Goal: Information Seeking & Learning: Learn about a topic

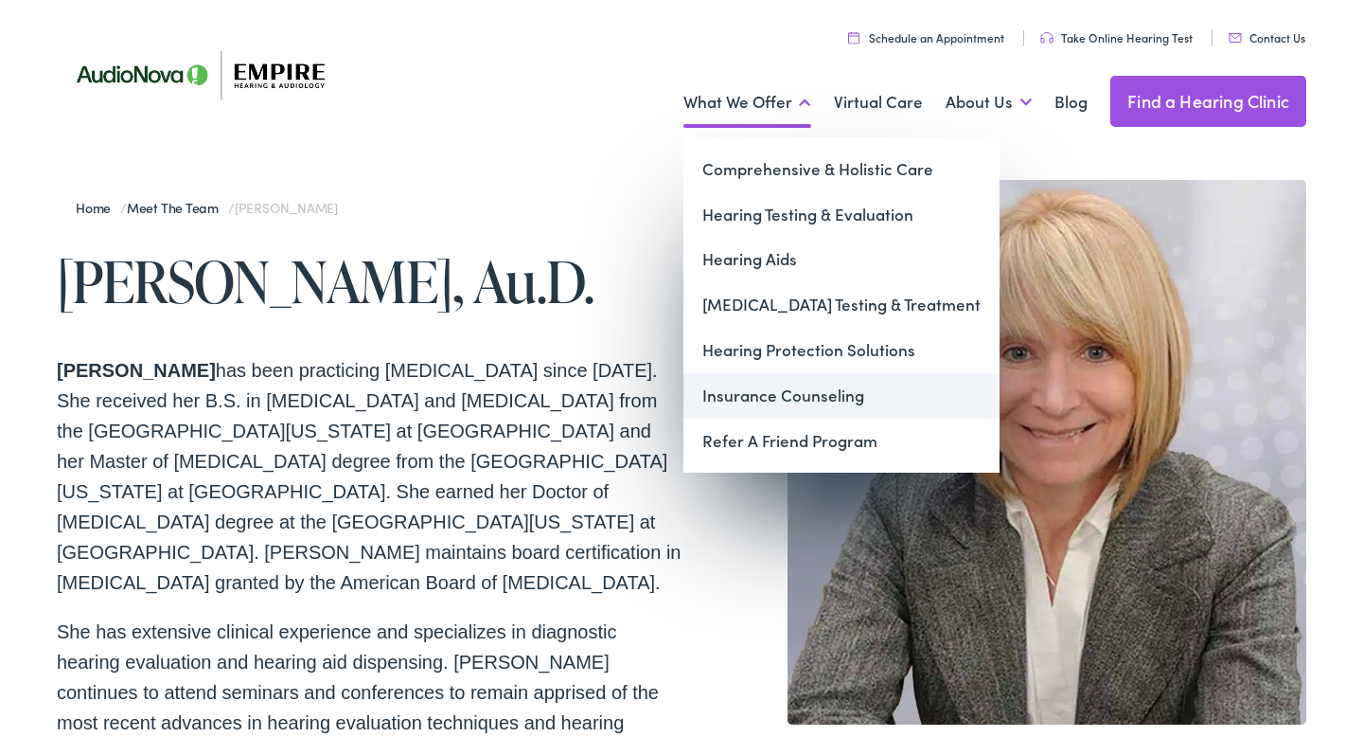
click at [756, 404] on link "Insurance Counseling" at bounding box center [842, 395] width 316 height 45
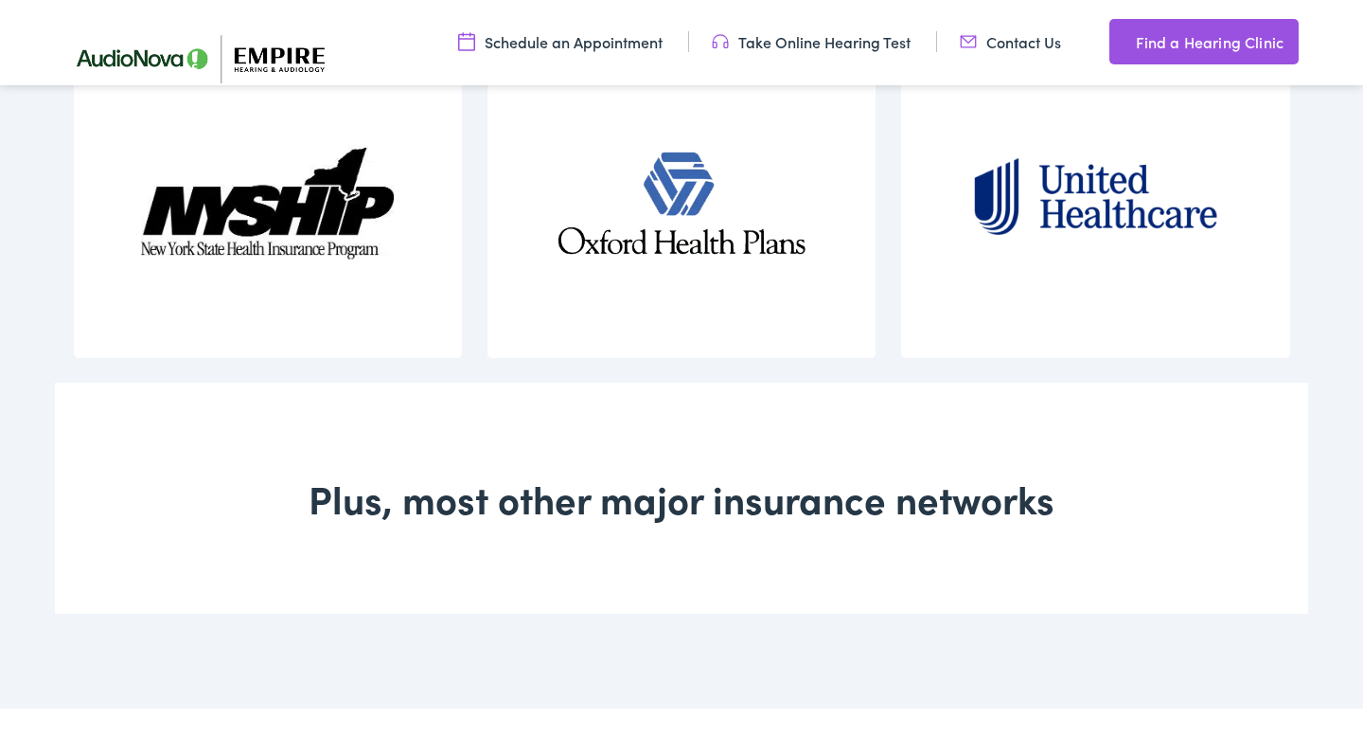
click at [604, 488] on div "Plus, most other major insurance networks" at bounding box center [682, 498] width 1254 height 231
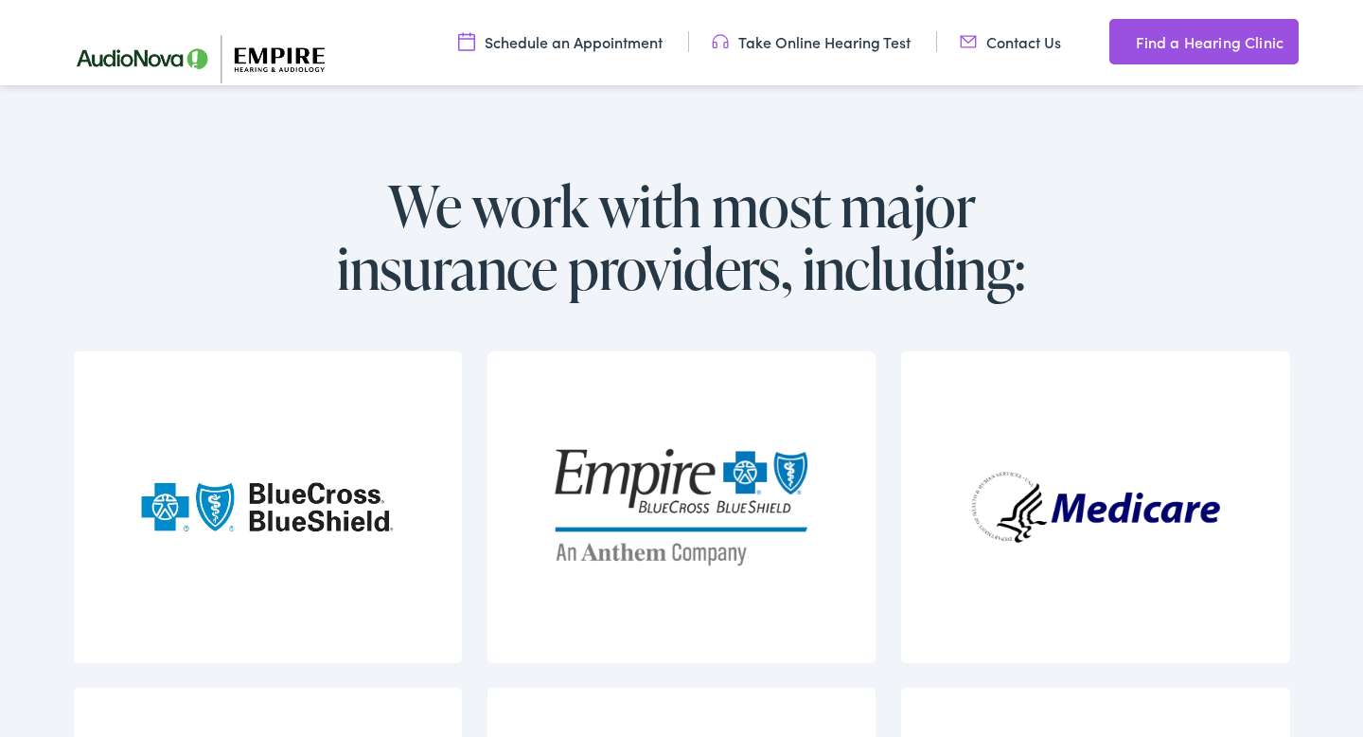
scroll to position [1881, 0]
